Goal: Information Seeking & Learning: Understand process/instructions

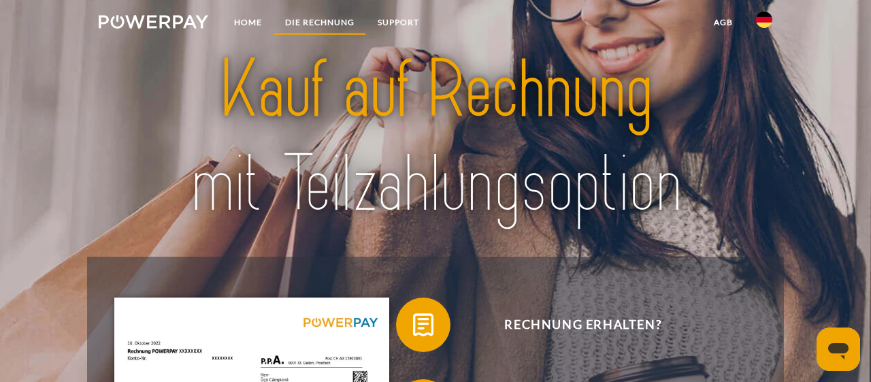
click at [332, 22] on link "DIE RECHNUNG" at bounding box center [320, 22] width 93 height 25
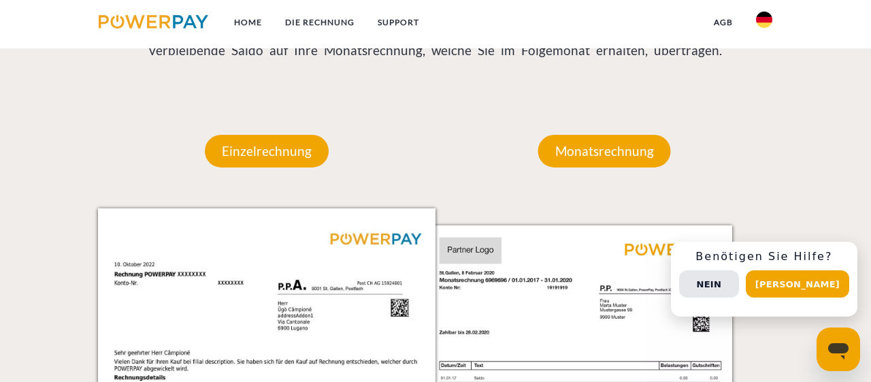
scroll to position [1101, 0]
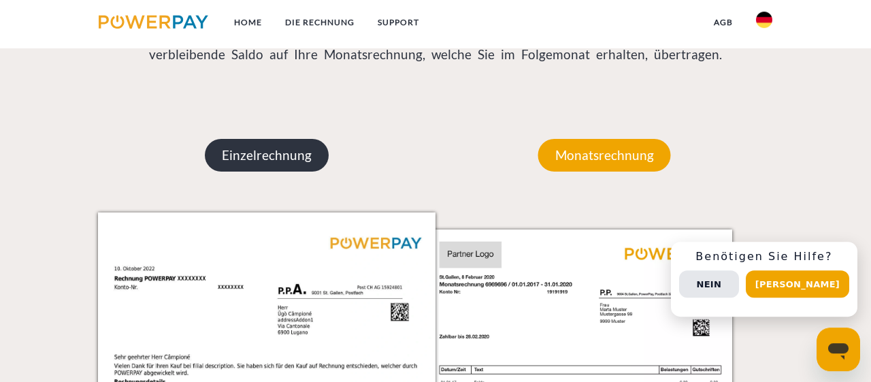
click at [253, 159] on p "Einzelrechnung" at bounding box center [267, 155] width 124 height 33
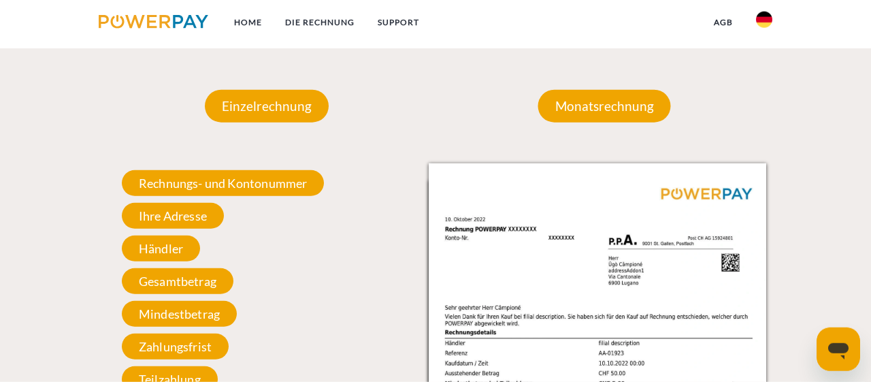
scroll to position [1172, 0]
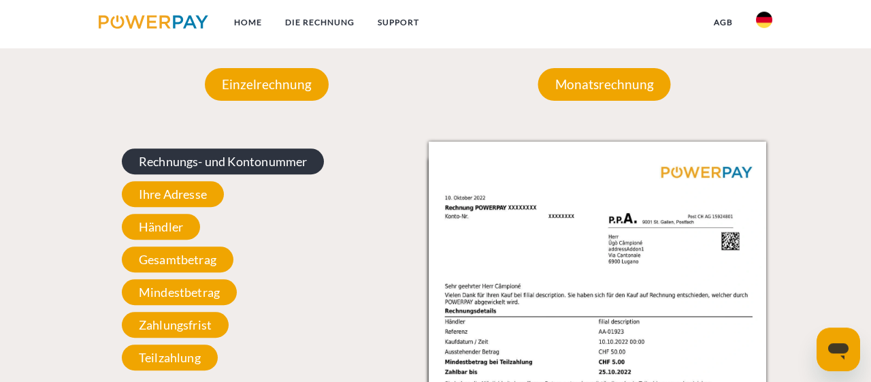
click at [272, 161] on span "Rechnungs- und Kontonummer" at bounding box center [223, 161] width 203 height 26
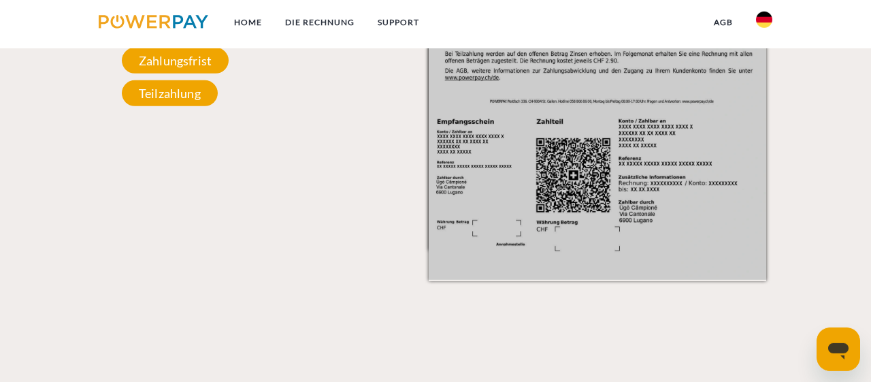
scroll to position [1455, 0]
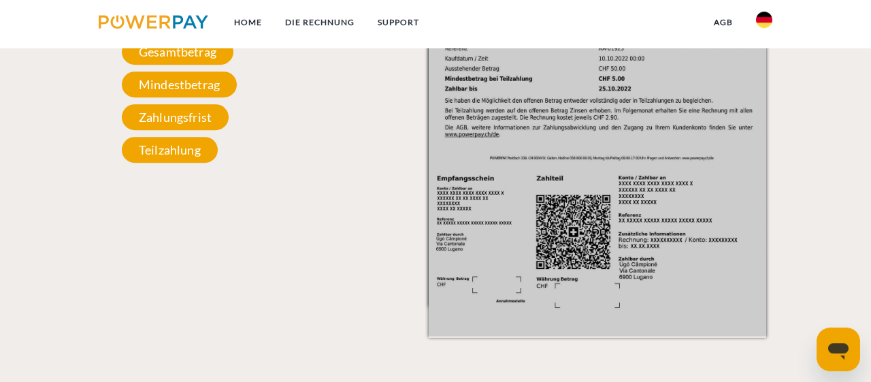
click at [313, 3] on ul "Home DIE RECHNUNG SUPPORT" at bounding box center [259, 24] width 344 height 48
click at [318, 29] on link "DIE RECHNUNG" at bounding box center [320, 22] width 93 height 25
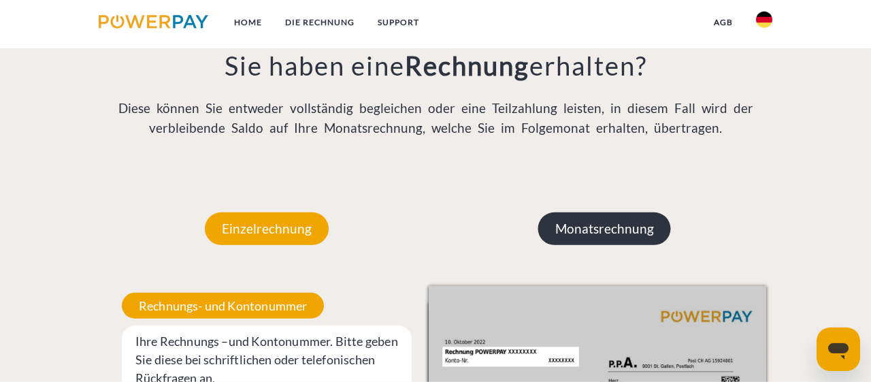
scroll to position [1030, 0]
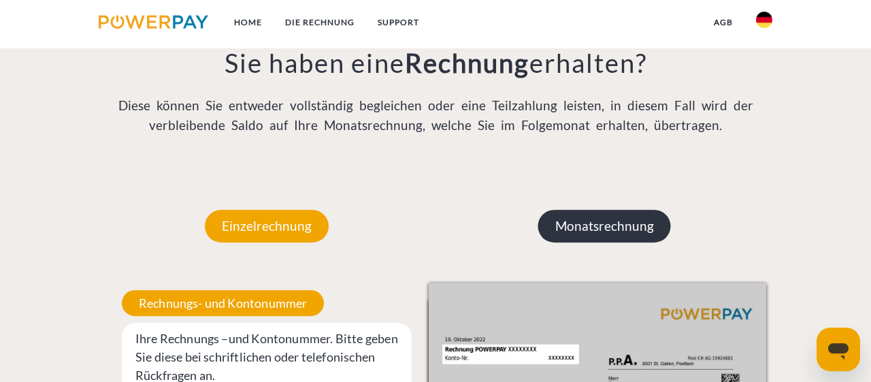
click at [581, 220] on p "Monatsrechnung" at bounding box center [605, 226] width 133 height 33
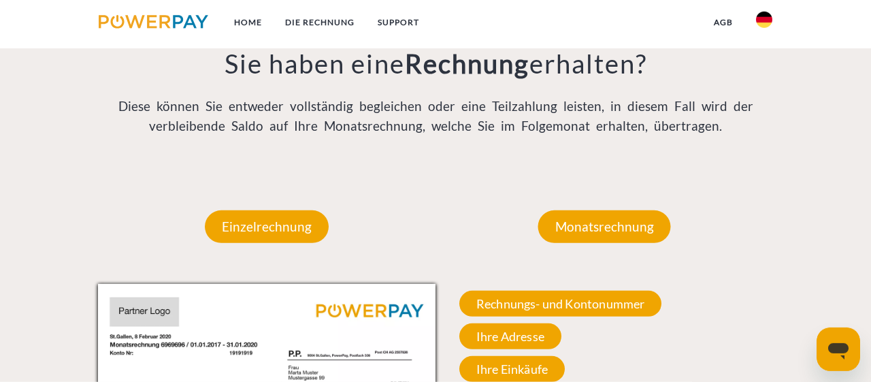
scroll to position [959, 0]
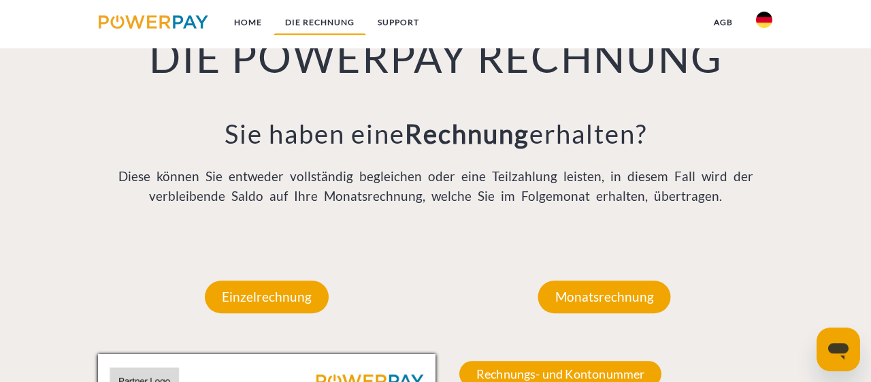
click at [321, 18] on link "DIE RECHNUNG" at bounding box center [320, 22] width 93 height 25
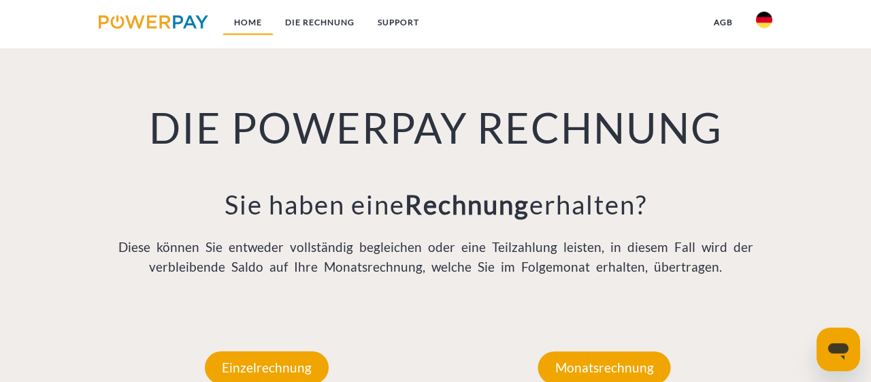
click at [234, 19] on link "Home" at bounding box center [248, 22] width 51 height 25
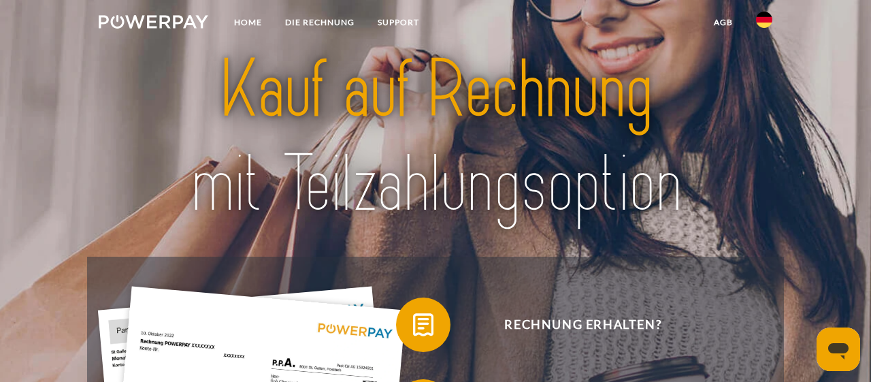
click at [765, 17] on img at bounding box center [764, 20] width 16 height 16
click at [729, 22] on link "agb" at bounding box center [724, 22] width 42 height 25
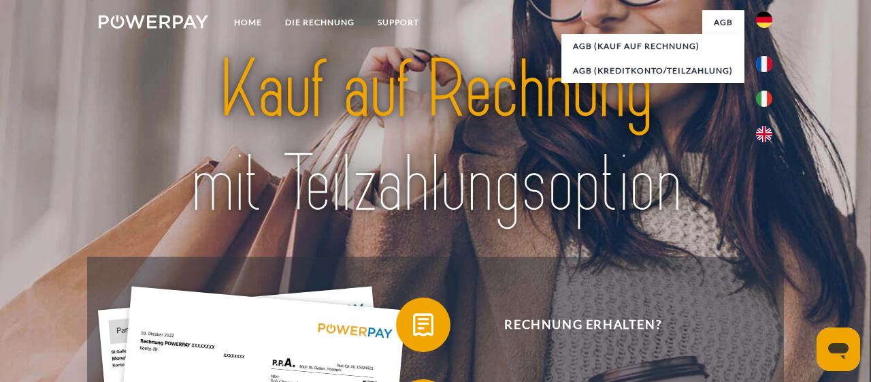
click at [517, 32] on nav "Home DIE RECHNUNG SUPPORT agb" at bounding box center [435, 24] width 871 height 48
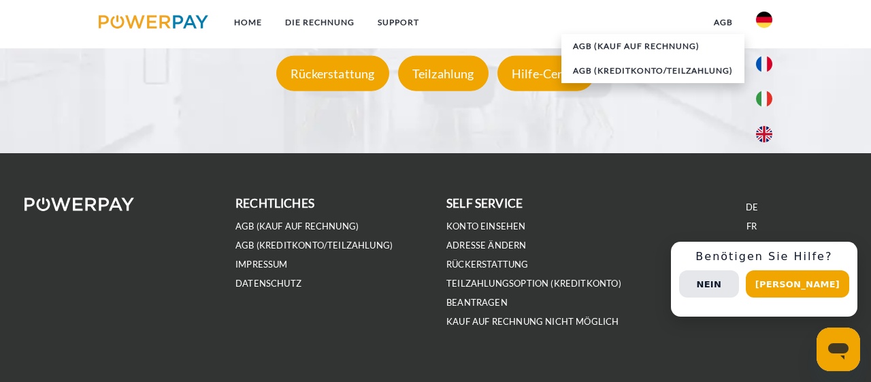
scroll to position [2542, 0]
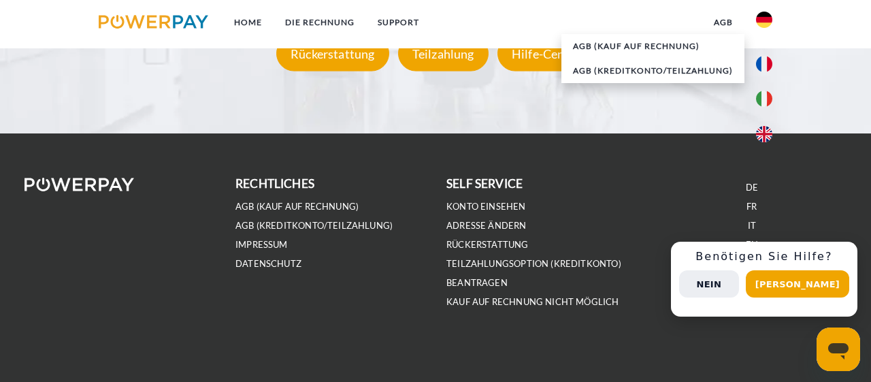
click at [739, 281] on button "Nein" at bounding box center [709, 283] width 60 height 27
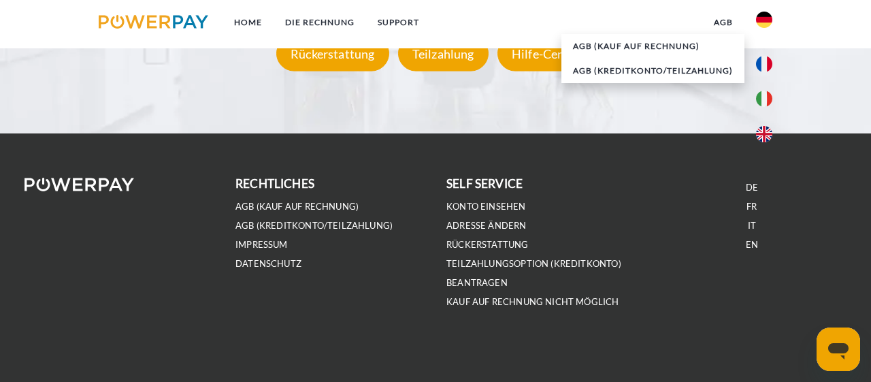
click at [494, 198] on li "Konto einsehen" at bounding box center [541, 206] width 189 height 19
click at [500, 207] on link "Konto einsehen" at bounding box center [487, 207] width 80 height 12
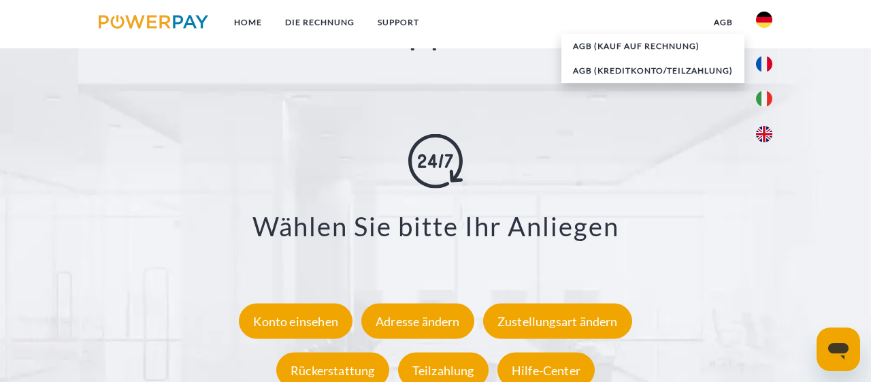
scroll to position [2117, 0]
